Goal: Check status: Check status

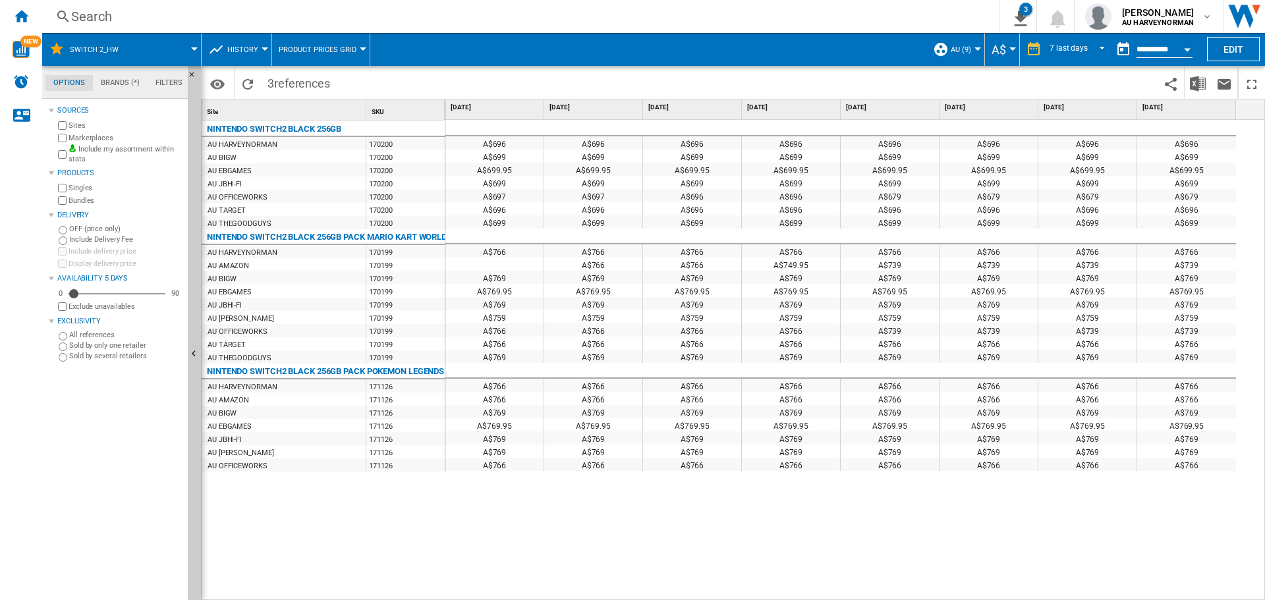
click at [1189, 49] on div "Open calendar" at bounding box center [1187, 49] width 7 height 3
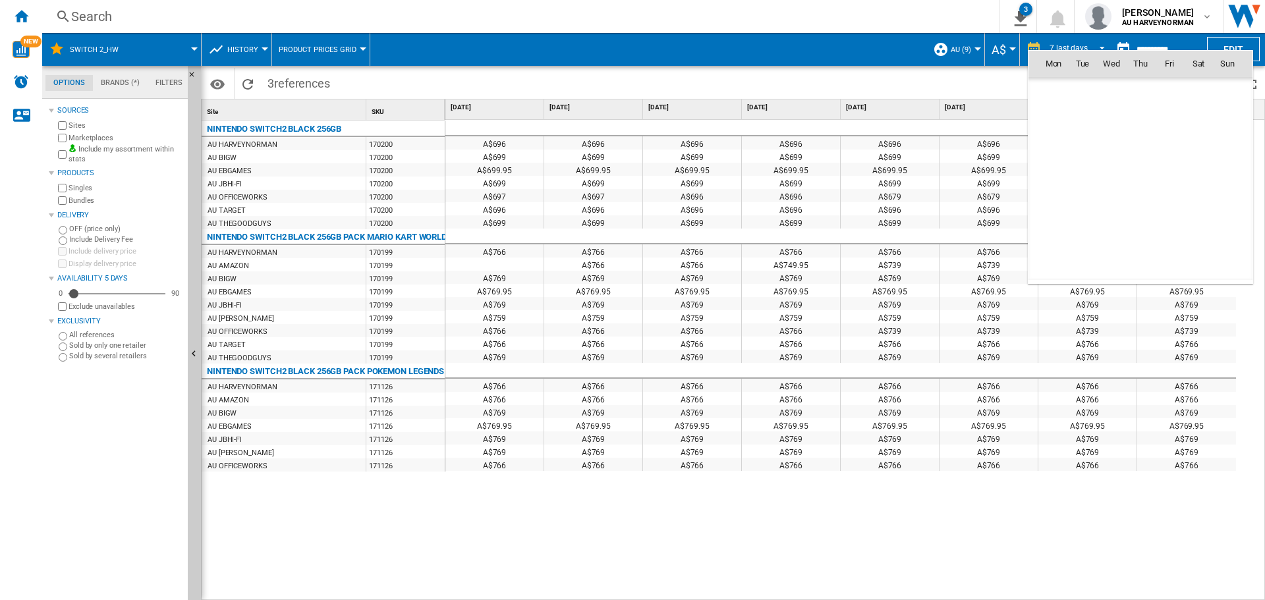
scroll to position [6285, 0]
click at [1151, 155] on span "9" at bounding box center [1140, 150] width 26 height 26
type input "**********"
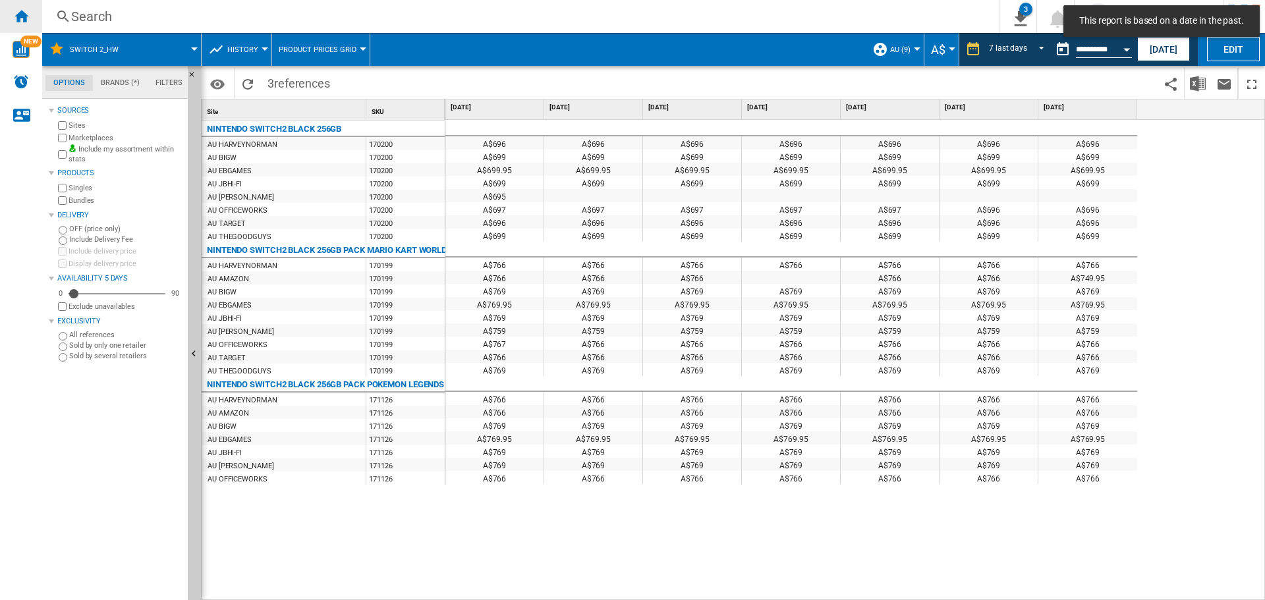
click at [11, 18] on div "Home" at bounding box center [21, 16] width 42 height 33
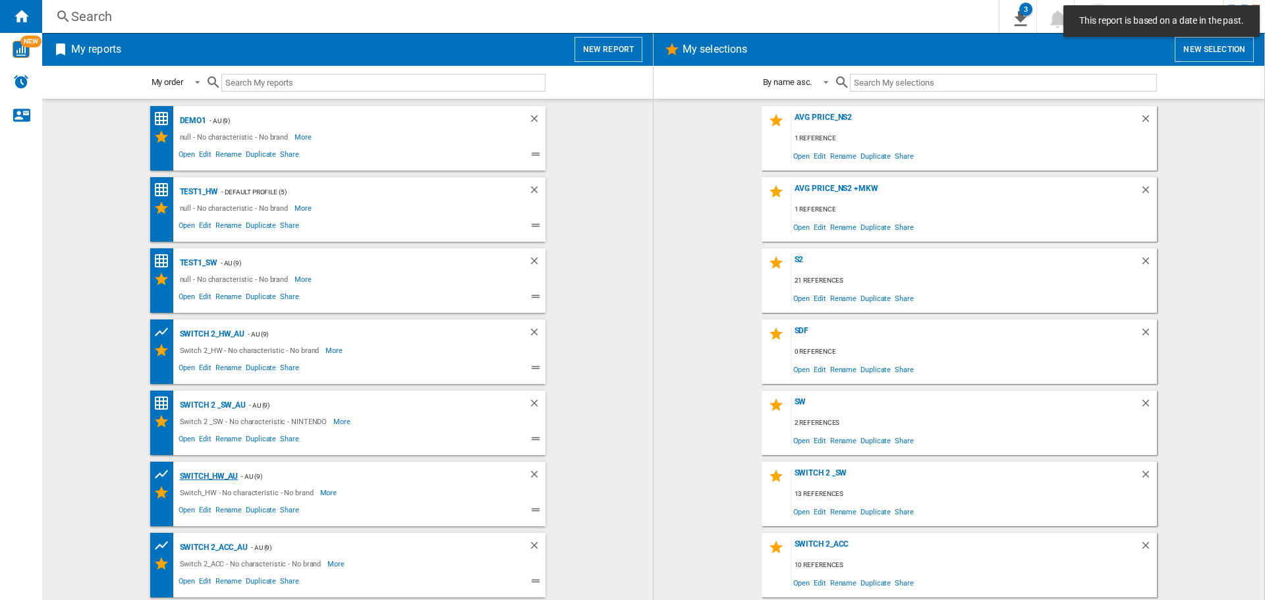
click at [211, 481] on div "Switch_HW_AU" at bounding box center [208, 476] width 62 height 16
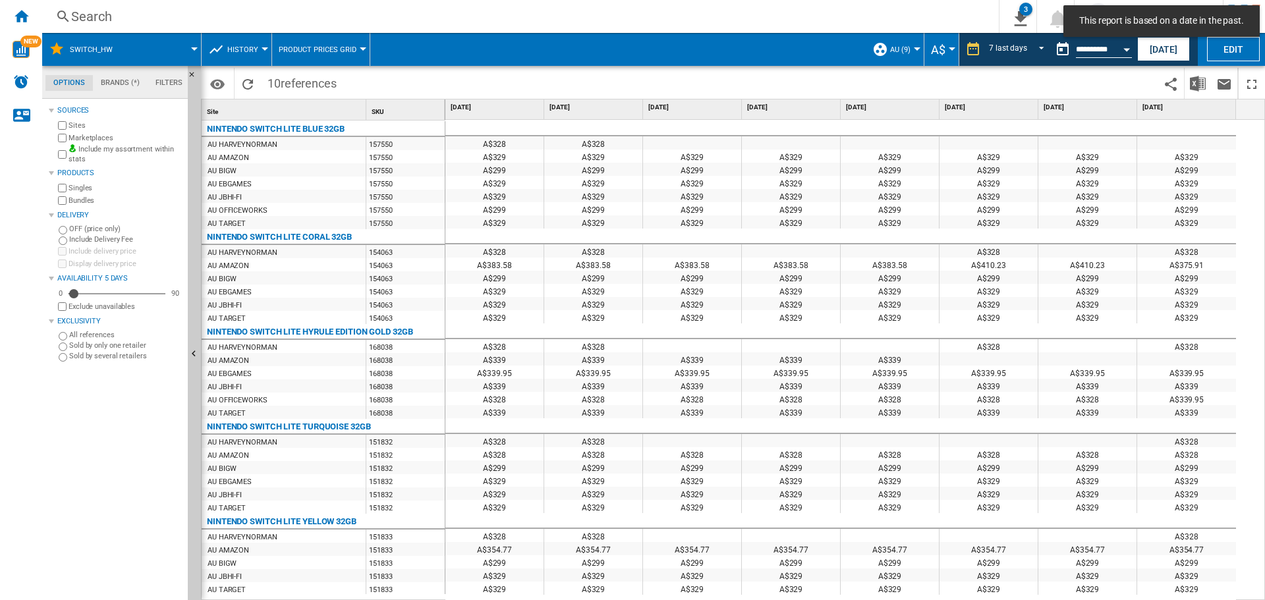
click at [293, 45] on span "Product prices grid" at bounding box center [318, 49] width 78 height 9
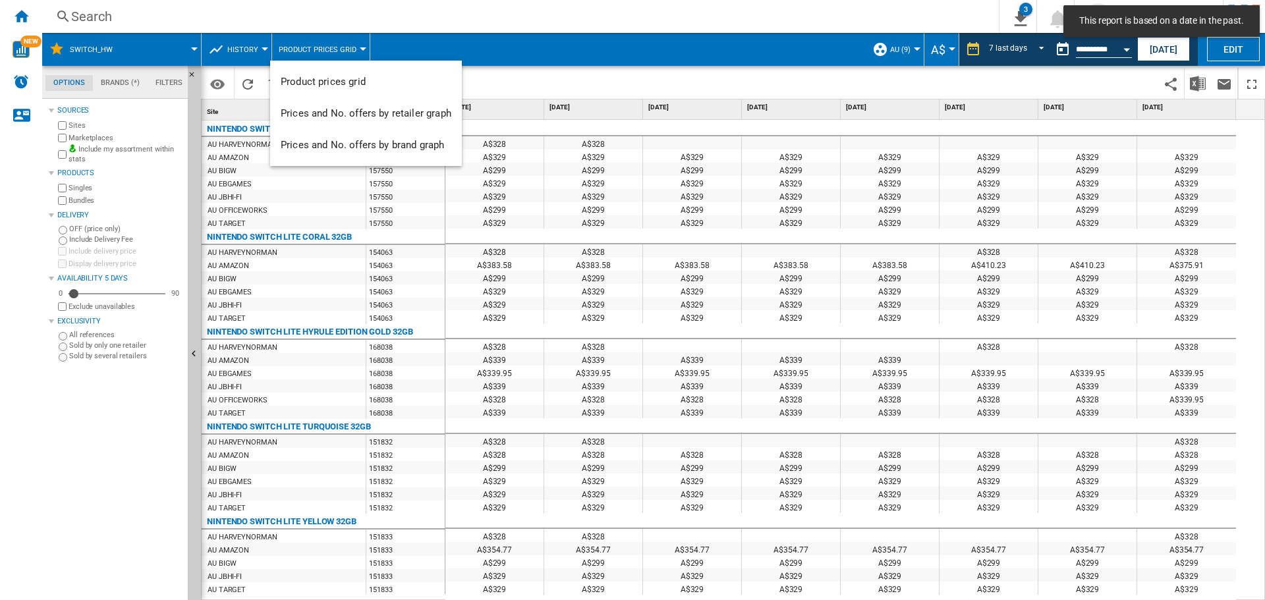
click at [250, 57] on md-backdrop at bounding box center [632, 300] width 1265 height 600
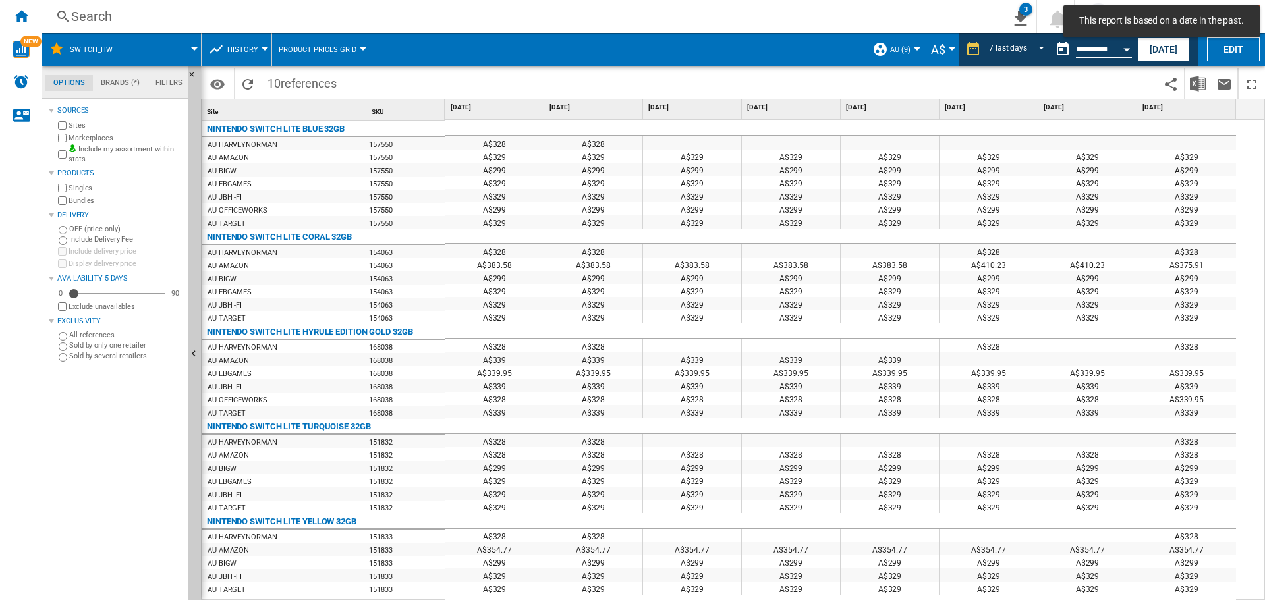
click at [250, 51] on span "History" at bounding box center [242, 49] width 31 height 9
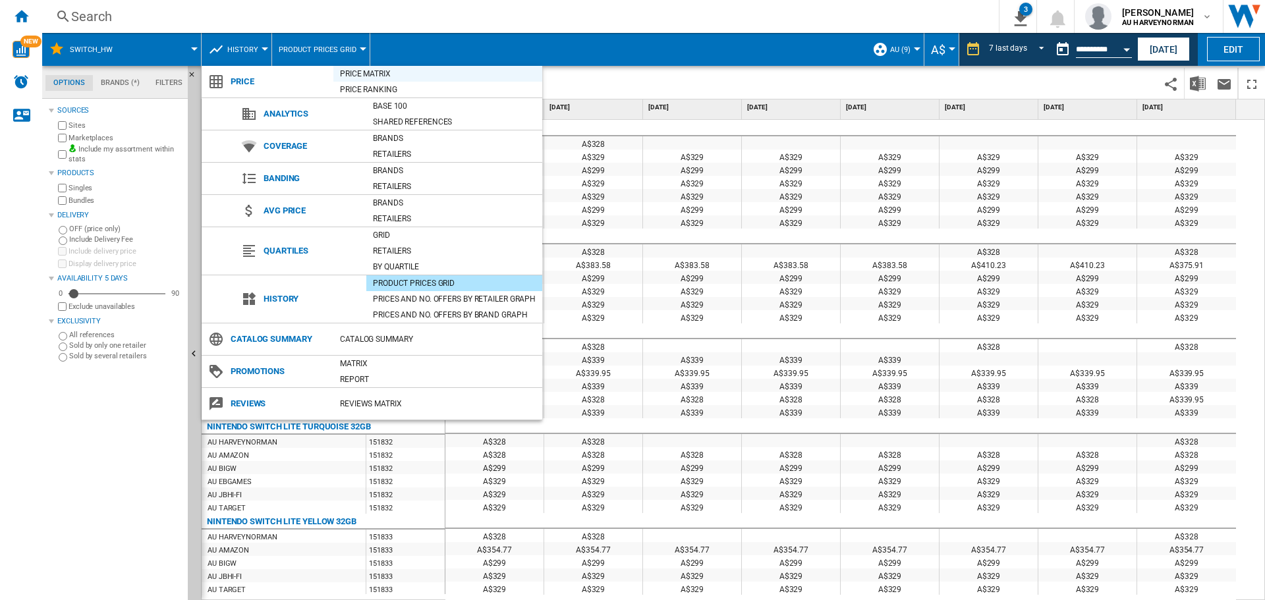
click at [376, 76] on div "Price Matrix" at bounding box center [437, 73] width 209 height 13
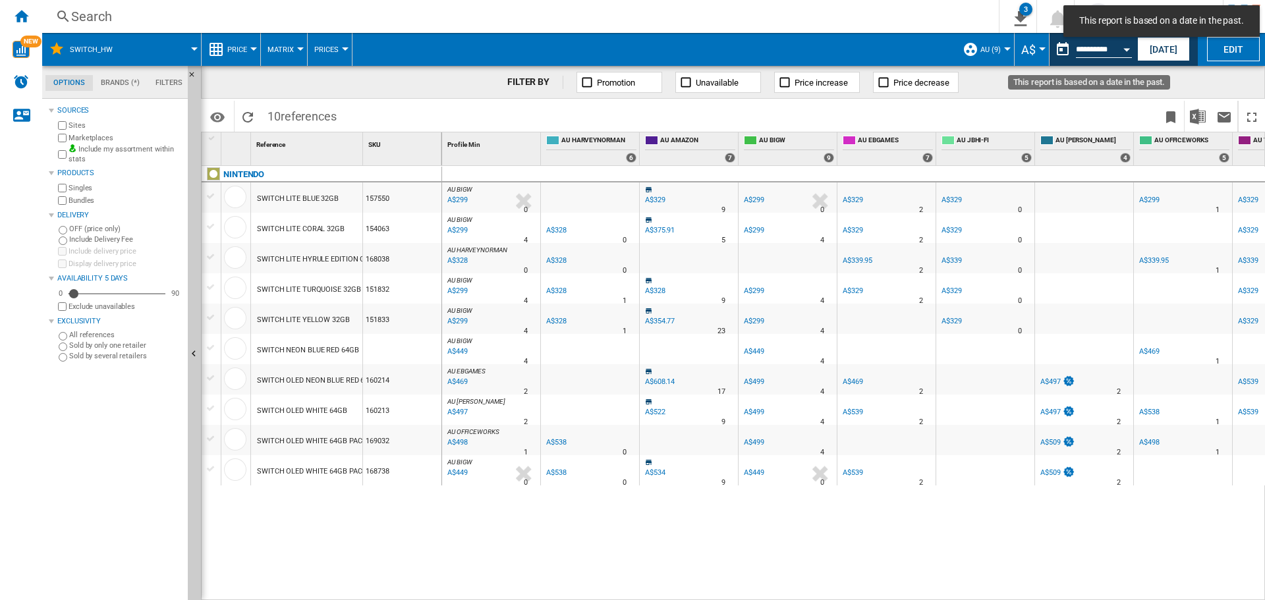
click at [1120, 53] on button "Open calendar" at bounding box center [1127, 48] width 24 height 24
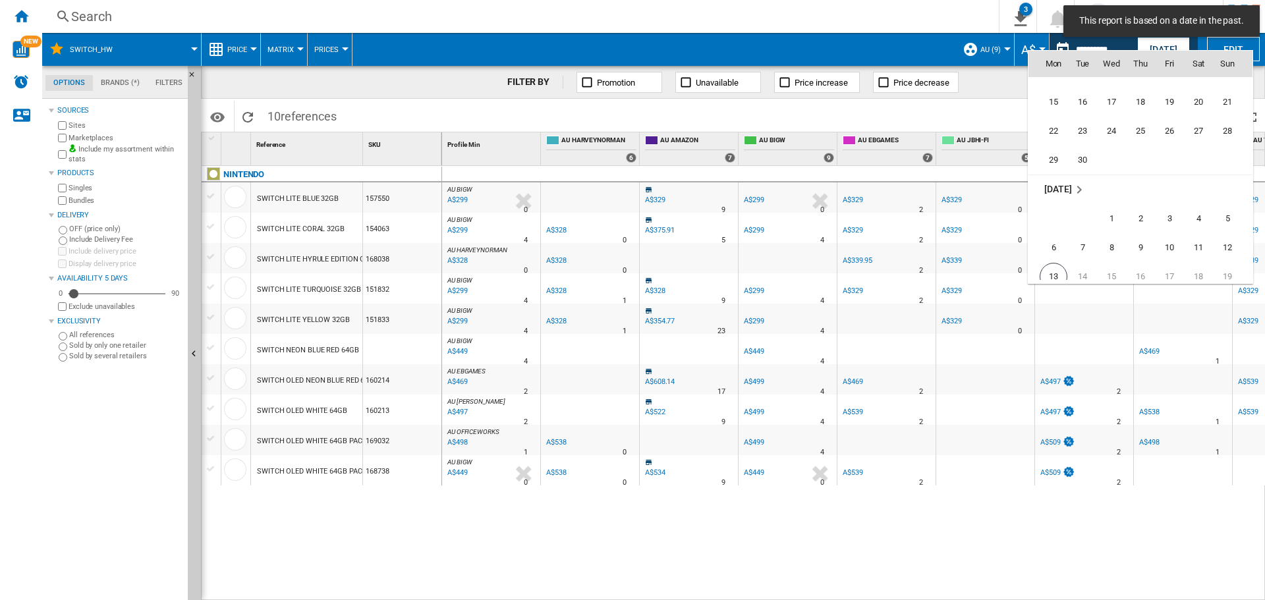
scroll to position [6287, 0]
click at [1136, 147] on span "9" at bounding box center [1140, 148] width 26 height 26
type input "**********"
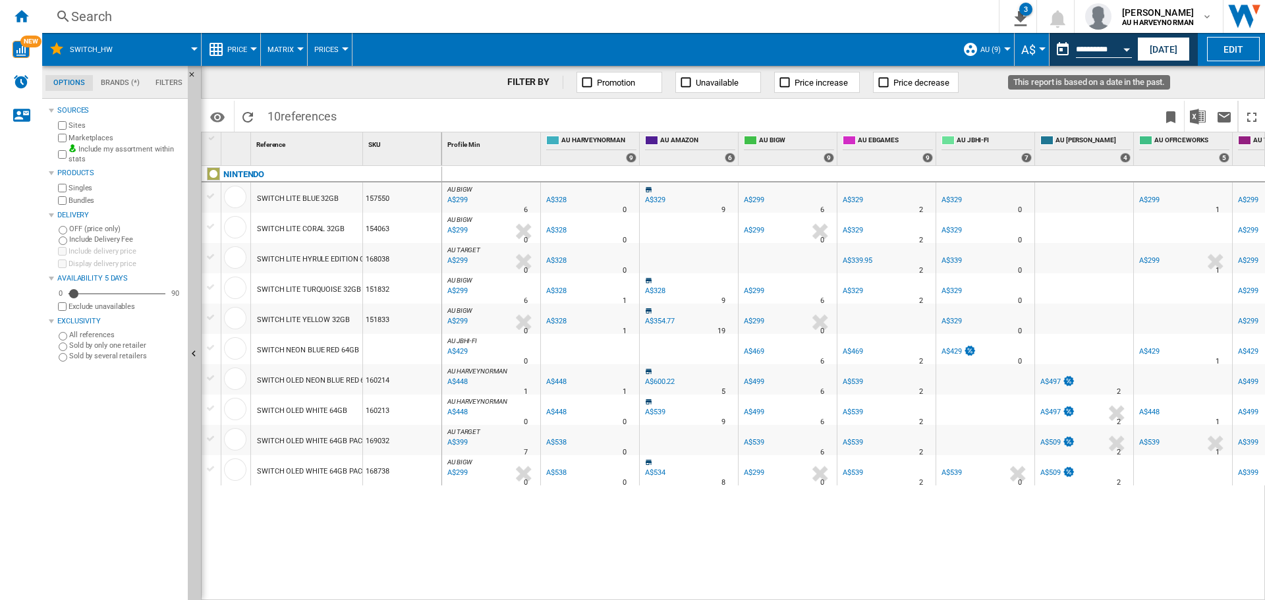
click at [1129, 50] on div "Open calendar" at bounding box center [1126, 49] width 7 height 3
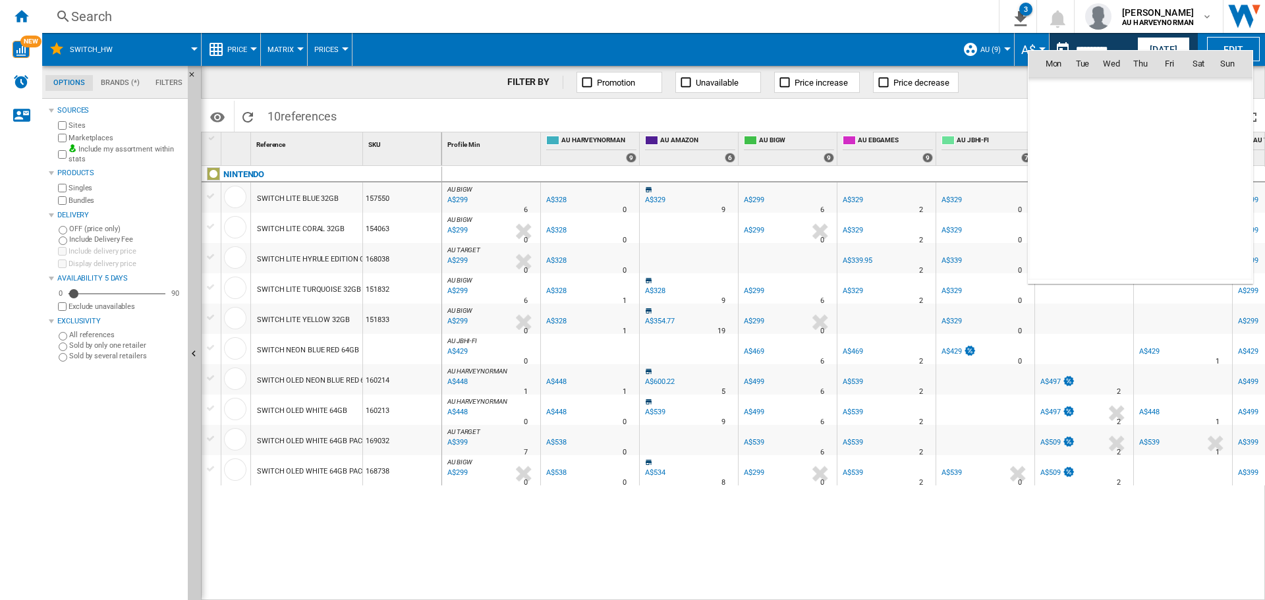
scroll to position [6285, 0]
click at [1090, 150] on span "7" at bounding box center [1082, 150] width 26 height 26
type input "**********"
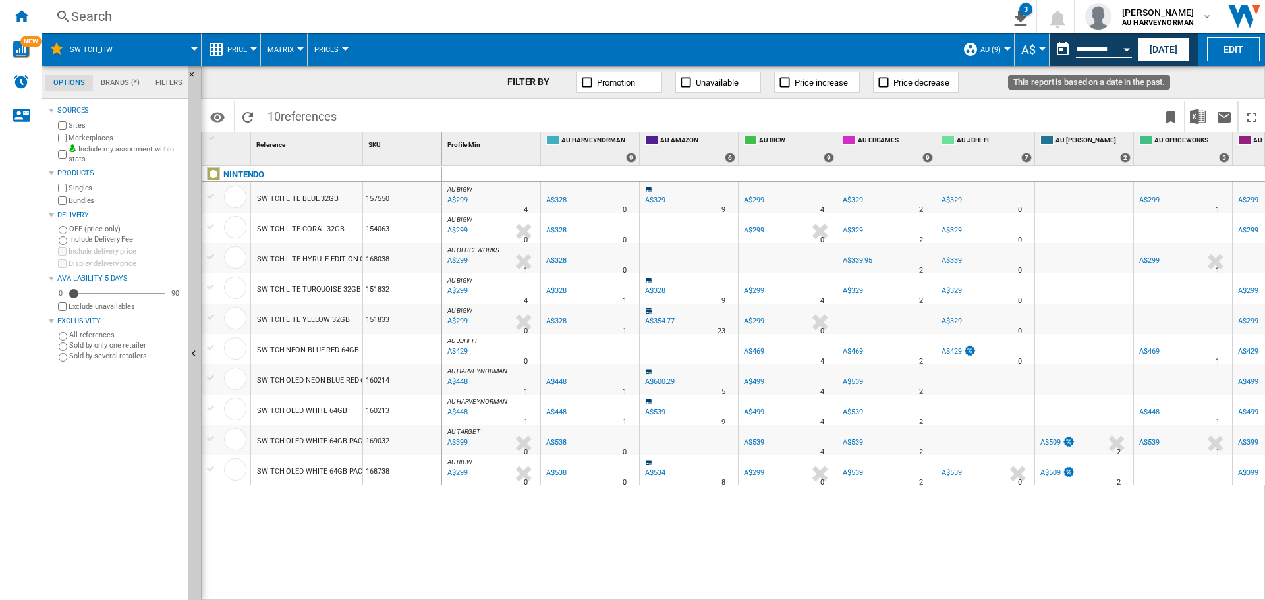
click at [1132, 50] on button "Open calendar" at bounding box center [1127, 48] width 24 height 24
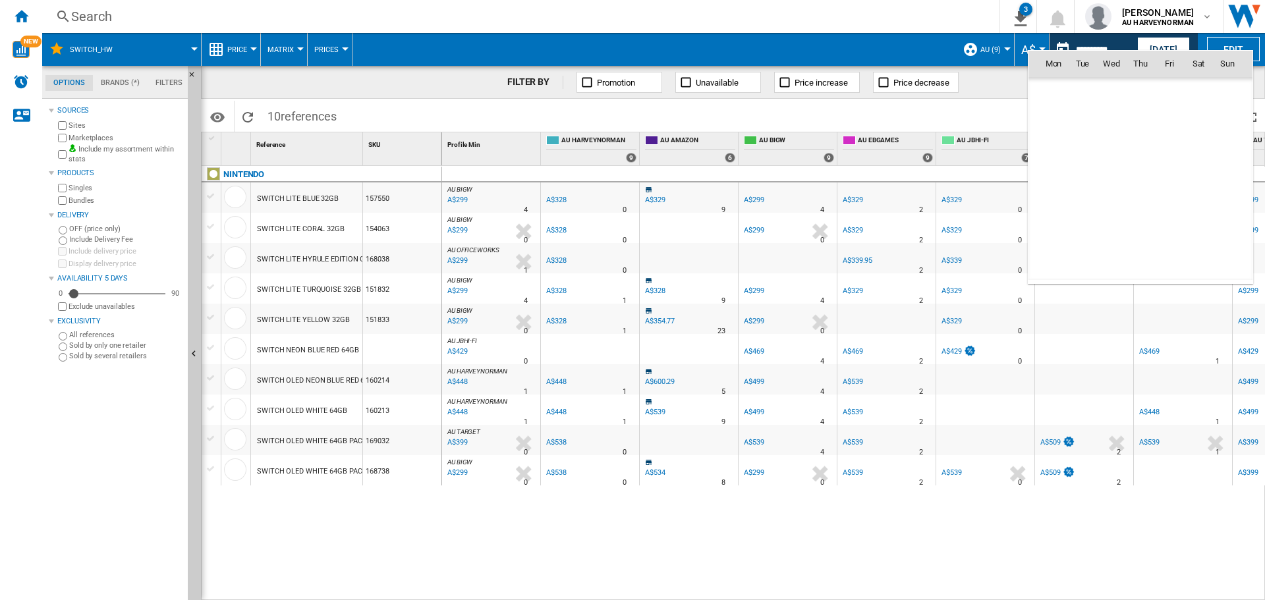
scroll to position [6285, 0]
click at [1196, 154] on span "11" at bounding box center [1198, 150] width 26 height 26
type input "**********"
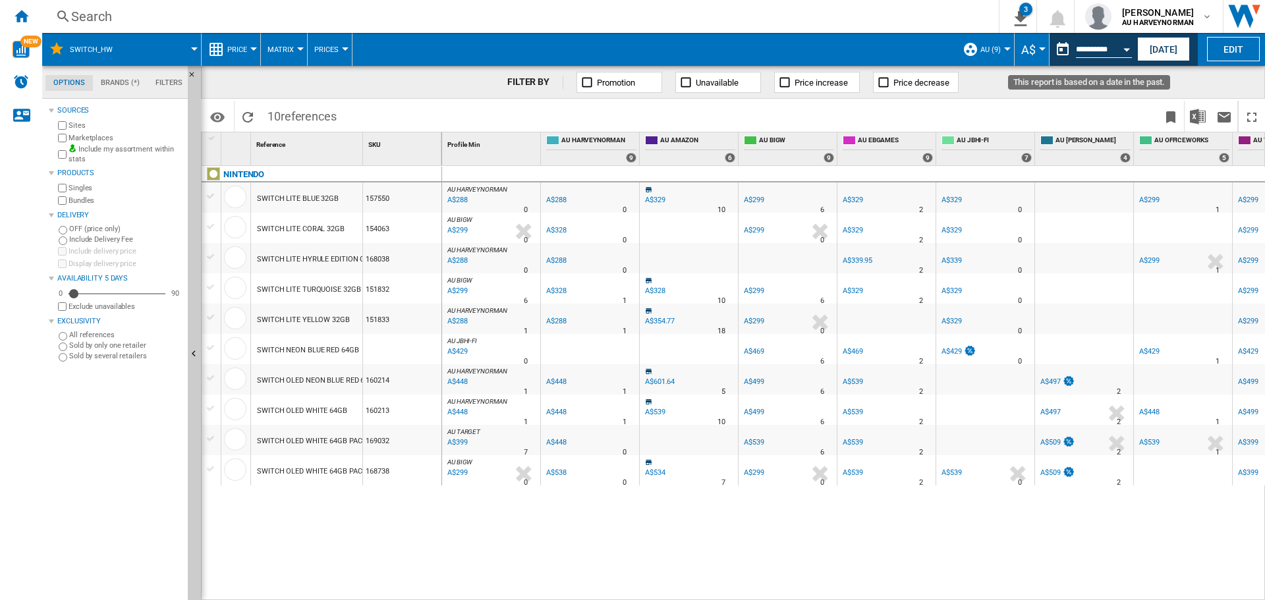
click at [1123, 49] on button "Open calendar" at bounding box center [1127, 48] width 24 height 24
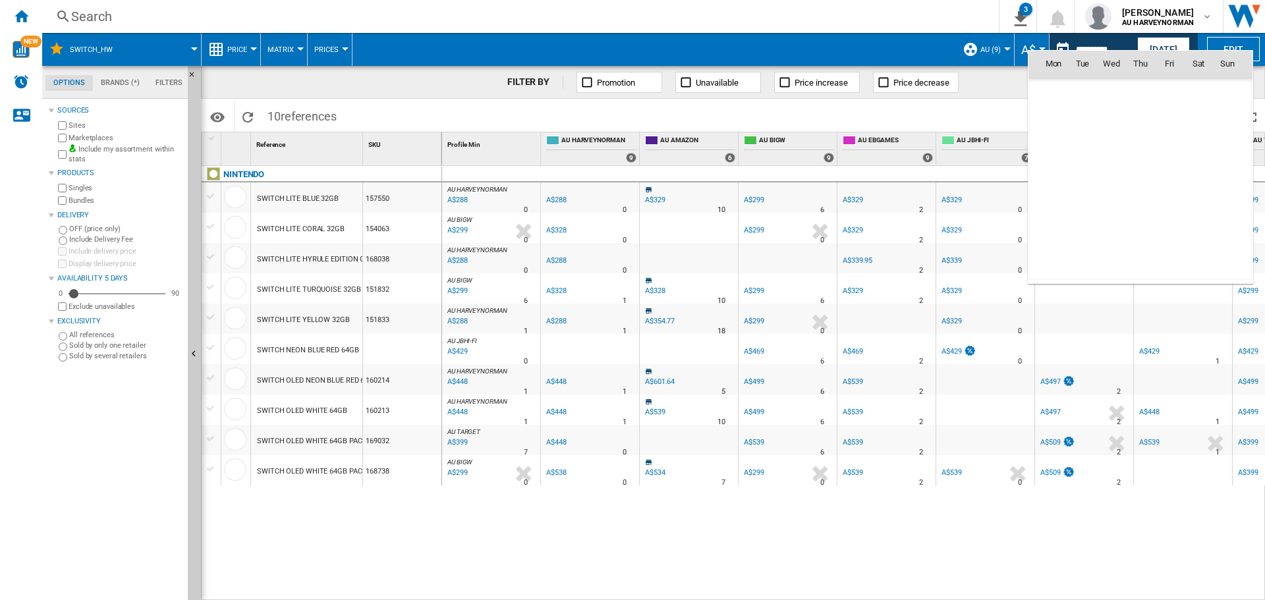
scroll to position [6285, 0]
click at [1059, 154] on span "6" at bounding box center [1053, 150] width 26 height 26
type input "**********"
